Goal: Task Accomplishment & Management: Use online tool/utility

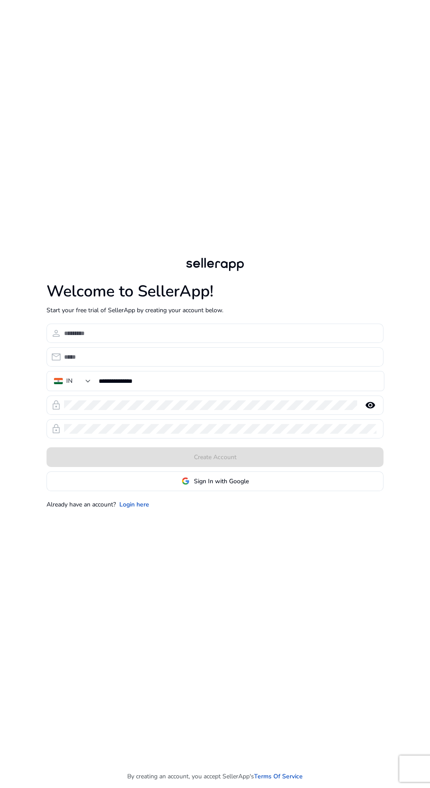
click at [298, 492] on span at bounding box center [215, 481] width 336 height 21
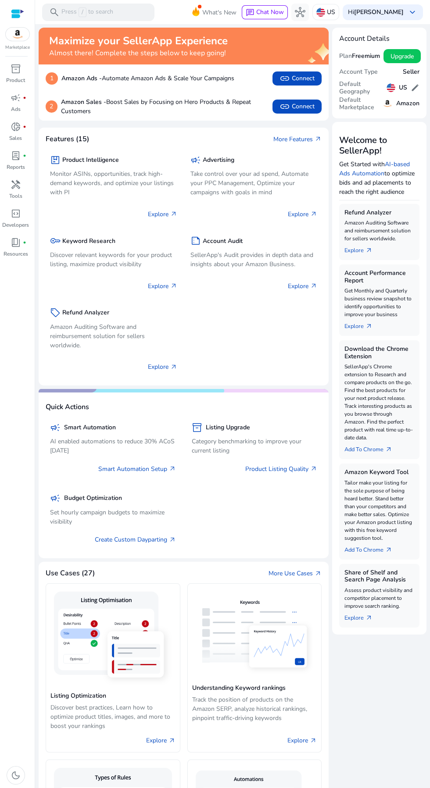
click at [17, 14] on div at bounding box center [17, 14] width 13 height 10
click at [19, 9] on div at bounding box center [17, 14] width 13 height 10
click at [303, 140] on link "More Features arrow_outward" at bounding box center [297, 139] width 48 height 9
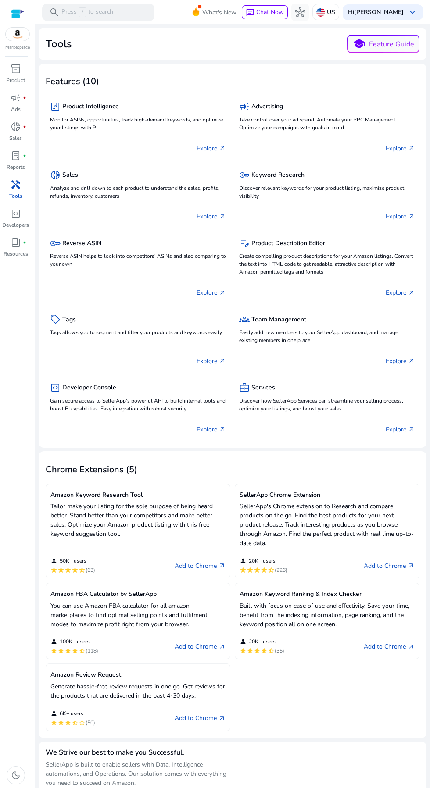
click at [211, 216] on p "Explore arrow_outward" at bounding box center [210, 216] width 29 height 9
click at [91, 243] on h5 "Reverse ASIN" at bounding box center [81, 243] width 39 height 7
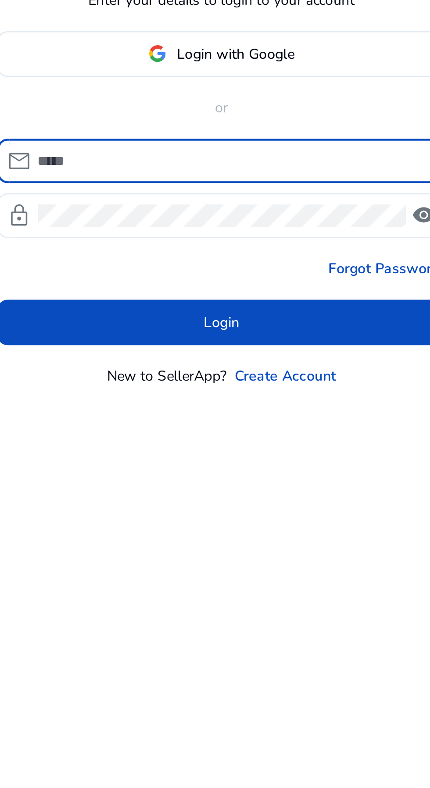
click at [257, 358] on span at bounding box center [214, 347] width 193 height 21
